Goal: Communication & Community: Answer question/provide support

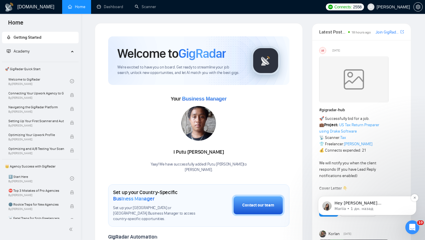
click at [362, 202] on p "Hey [PERSON_NAME][DOMAIN_NAME][EMAIL_ADDRESS][PERSON_NAME][DOMAIN_NAME], Looks …" at bounding box center [372, 204] width 75 height 6
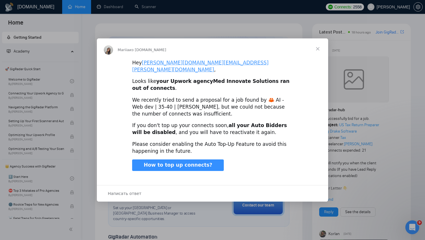
click at [315, 51] on span "Закрыть" at bounding box center [317, 48] width 21 height 21
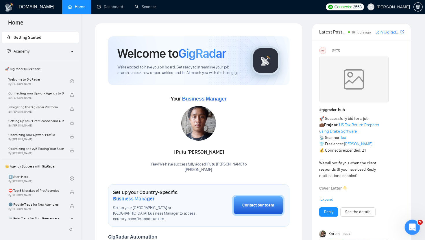
click at [410, 227] on icon "Открыть службу сообщений Intercom" at bounding box center [412, 227] width 10 height 10
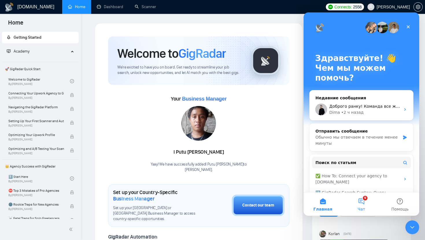
click at [363, 200] on button "9 Чат" at bounding box center [361, 204] width 38 height 23
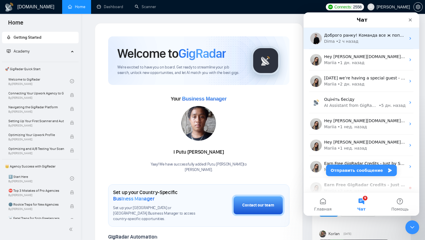
click at [357, 42] on div "[PERSON_NAME] • 2 ч назад" at bounding box center [365, 41] width 82 height 6
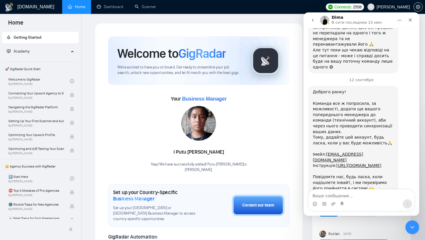
scroll to position [1011, 0]
drag, startPoint x: 380, startPoint y: 121, endPoint x: 326, endPoint y: 119, distance: 54.4
click at [326, 119] on div "Доброго ранку! Команда все ж попросила, за можливості, додати ще вашого поперед…" at bounding box center [353, 143] width 81 height 108
copy link "[EMAIL_ADDRESS][DOMAIN_NAME]"
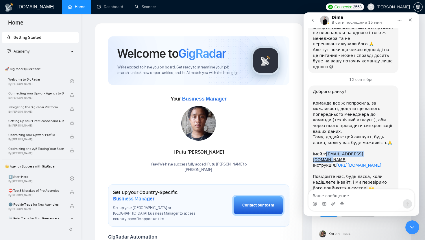
click at [336, 163] on link "[URL][DOMAIN_NAME]" at bounding box center [358, 165] width 45 height 5
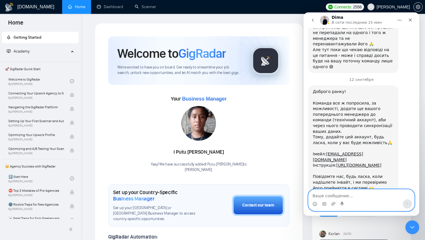
click at [335, 195] on textarea "Ваше сообщение..." at bounding box center [362, 195] width 106 height 10
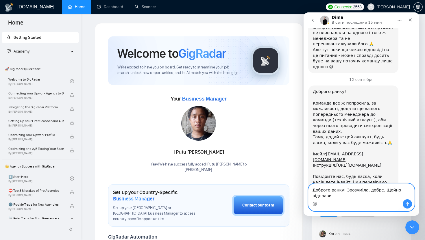
scroll to position [1016, 0]
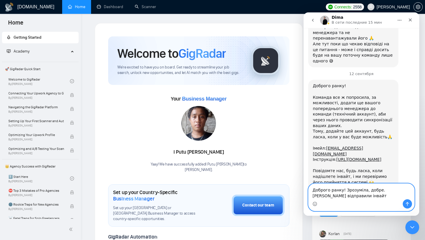
type textarea "Доброго ранку! Зрозуміла, добре. [PERSON_NAME] відправили інвайт"
click at [407, 206] on icon "Отправить сообщение…" at bounding box center [407, 204] width 5 height 5
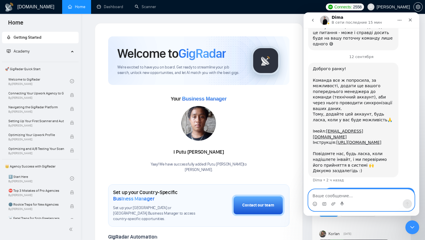
scroll to position [1056, 0]
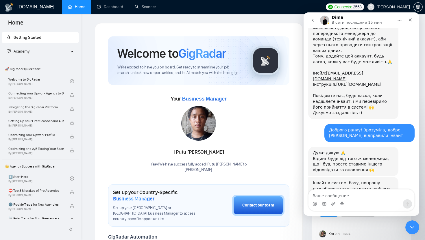
scroll to position [1092, 0]
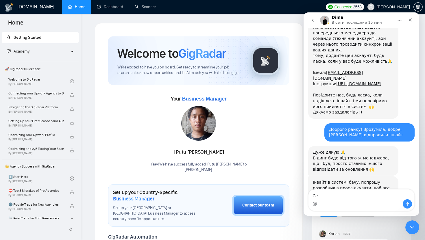
type textarea "C"
type textarea "Супер, дуже дякую!"
